Goal: Transaction & Acquisition: Subscribe to service/newsletter

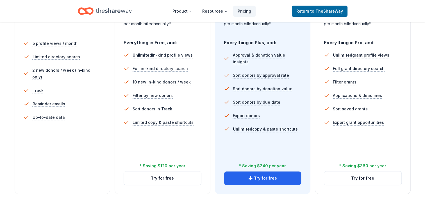
scroll to position [196, 0]
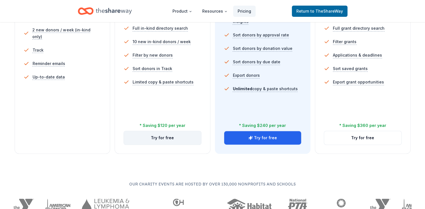
drag, startPoint x: 157, startPoint y: 136, endPoint x: 200, endPoint y: 150, distance: 44.9
click at [158, 136] on button "Try for free" at bounding box center [162, 137] width 77 height 13
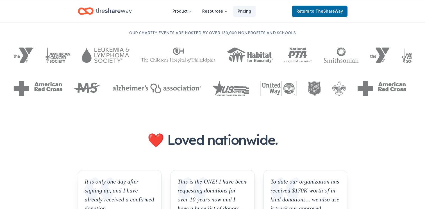
scroll to position [253, 0]
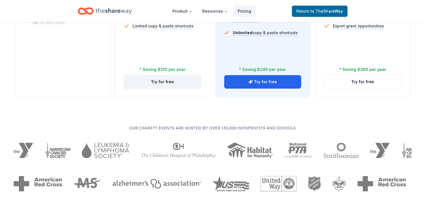
click at [163, 82] on button "Try for free" at bounding box center [162, 81] width 77 height 13
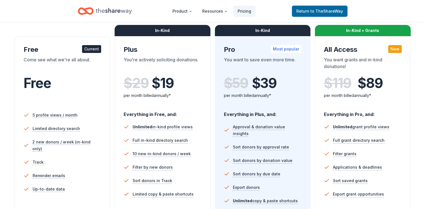
scroll to position [28, 0]
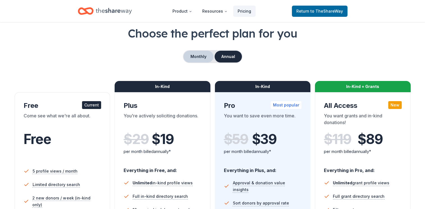
drag, startPoint x: 190, startPoint y: 56, endPoint x: 193, endPoint y: 58, distance: 3.4
click at [190, 56] on button "Monthly" at bounding box center [198, 57] width 30 height 12
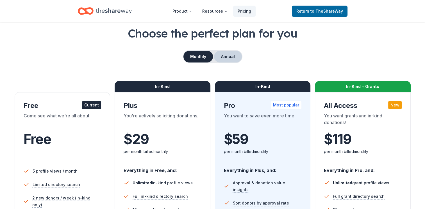
click at [227, 56] on button "Annual" at bounding box center [228, 57] width 28 height 12
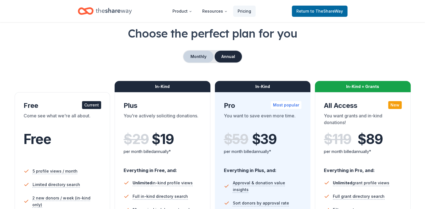
click at [196, 55] on button "Monthly" at bounding box center [198, 57] width 30 height 12
